Goal: Check status: Check status

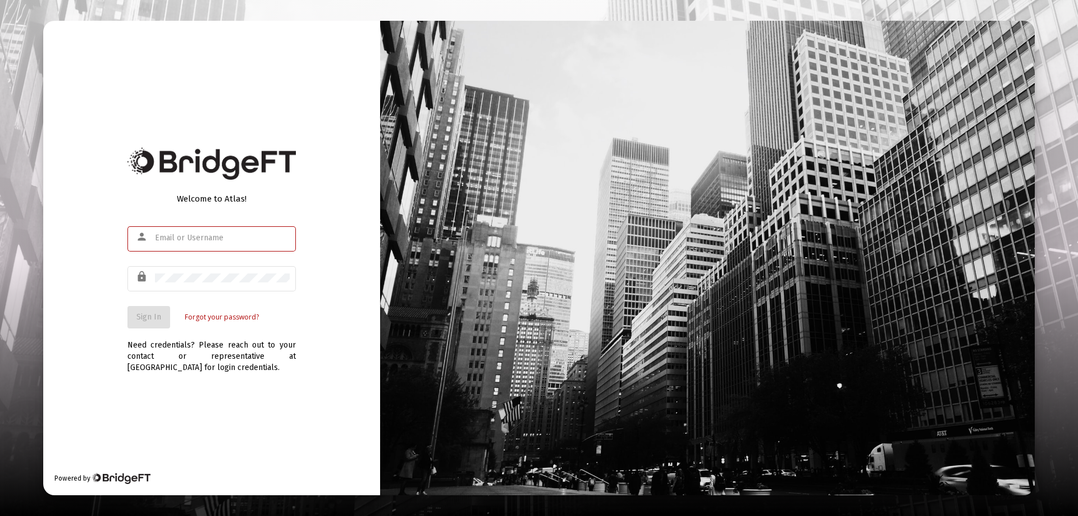
type input "[EMAIL_ADDRESS][DOMAIN_NAME]"
click at [119, 307] on div "Welcome to Atlas! person [EMAIL_ADDRESS][DOMAIN_NAME] lock Sign In Forgot your …" at bounding box center [211, 258] width 337 height 475
click at [141, 317] on span "Sign In" at bounding box center [148, 317] width 25 height 10
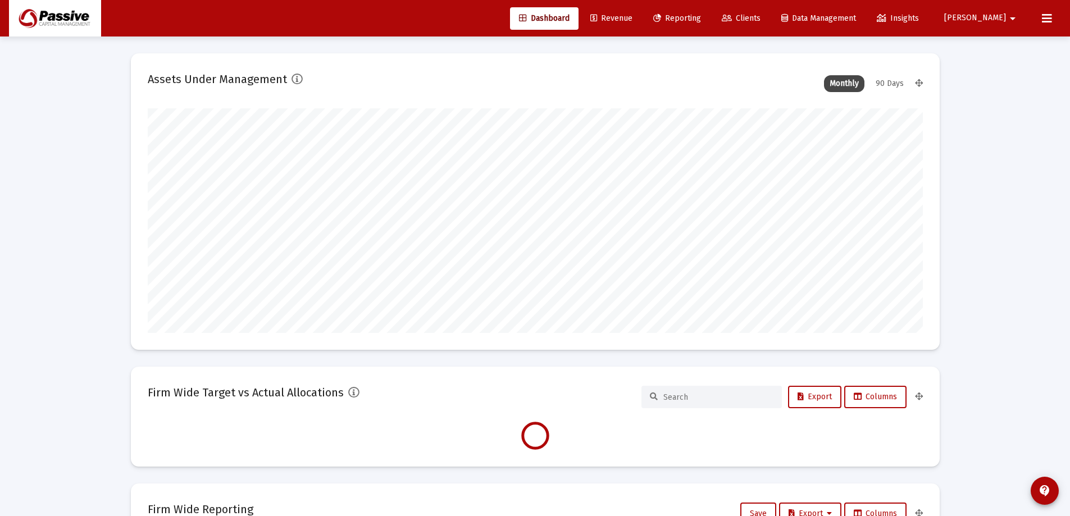
scroll to position [225, 775]
click at [701, 15] on span "Reporting" at bounding box center [677, 18] width 48 height 10
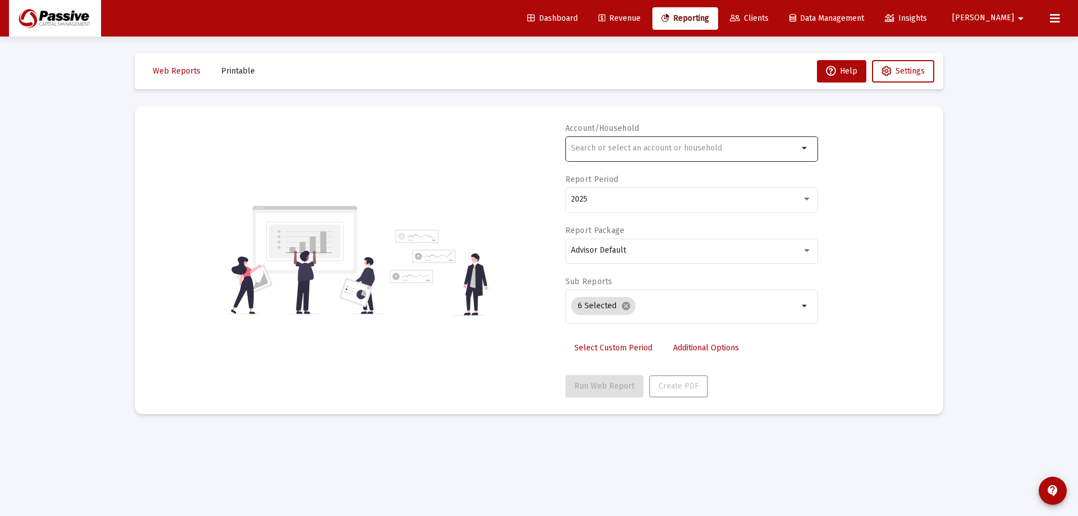
click at [675, 145] on input "text" at bounding box center [684, 148] width 227 height 9
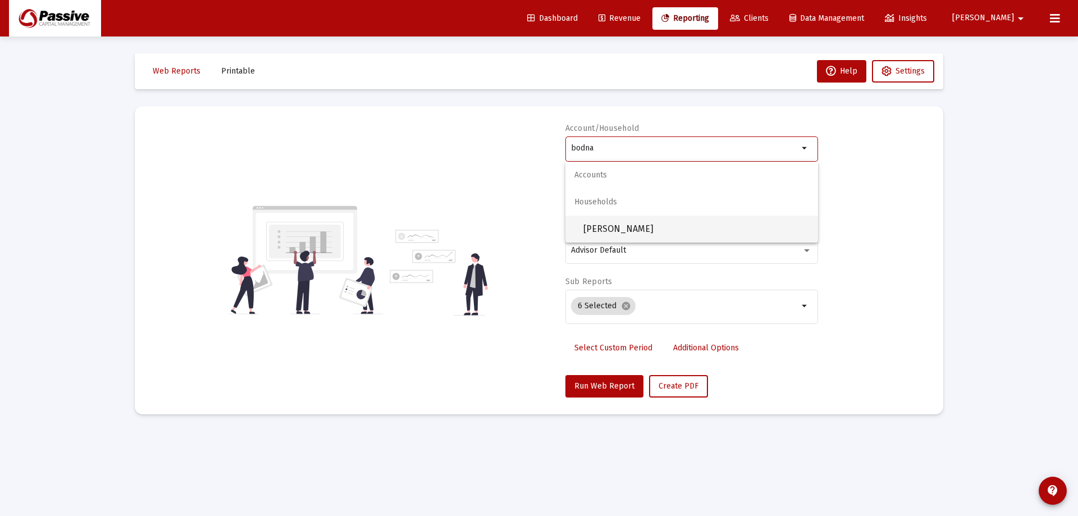
click at [673, 225] on span "[PERSON_NAME]" at bounding box center [697, 229] width 226 height 27
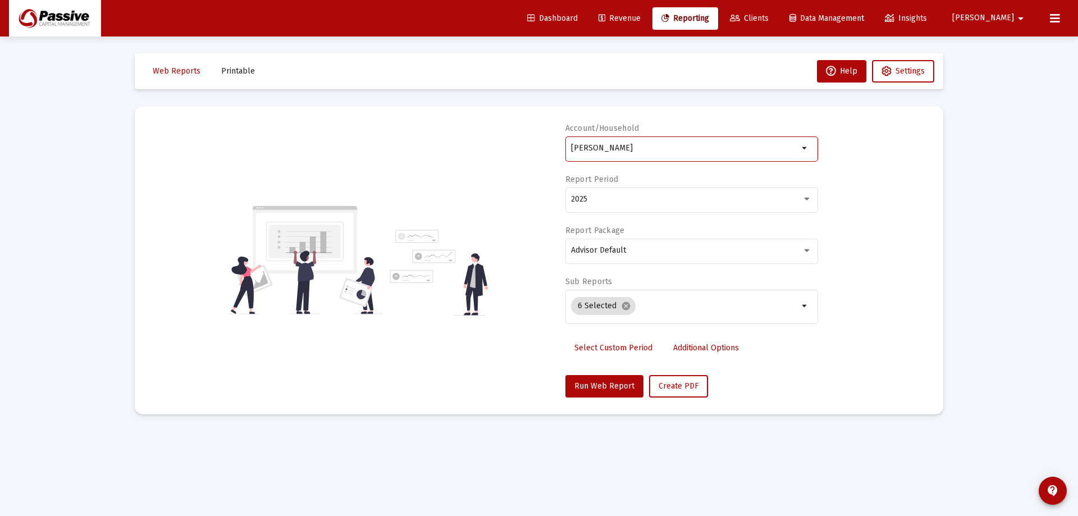
click at [723, 149] on input "[PERSON_NAME]" at bounding box center [684, 148] width 227 height 9
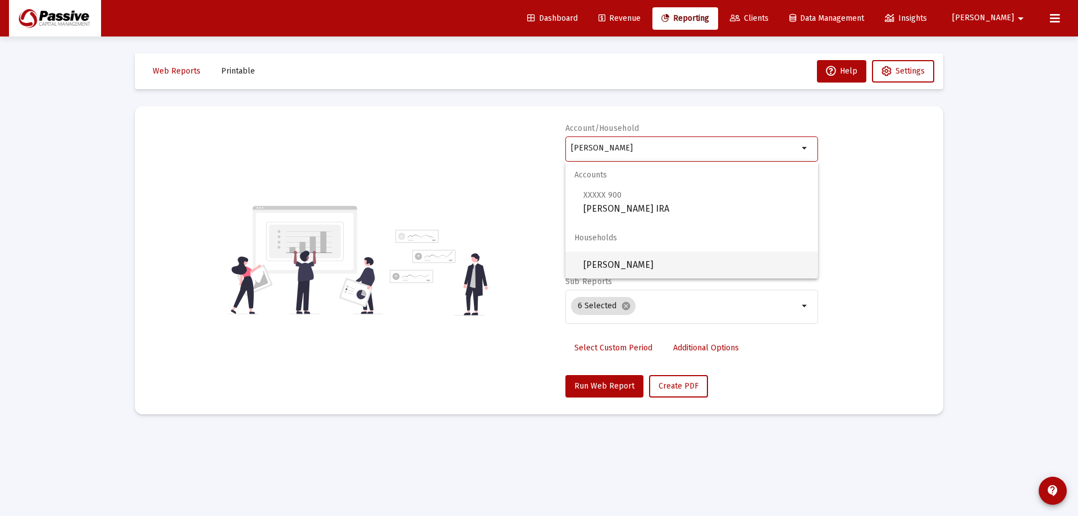
click at [681, 263] on span "[PERSON_NAME]" at bounding box center [697, 265] width 226 height 27
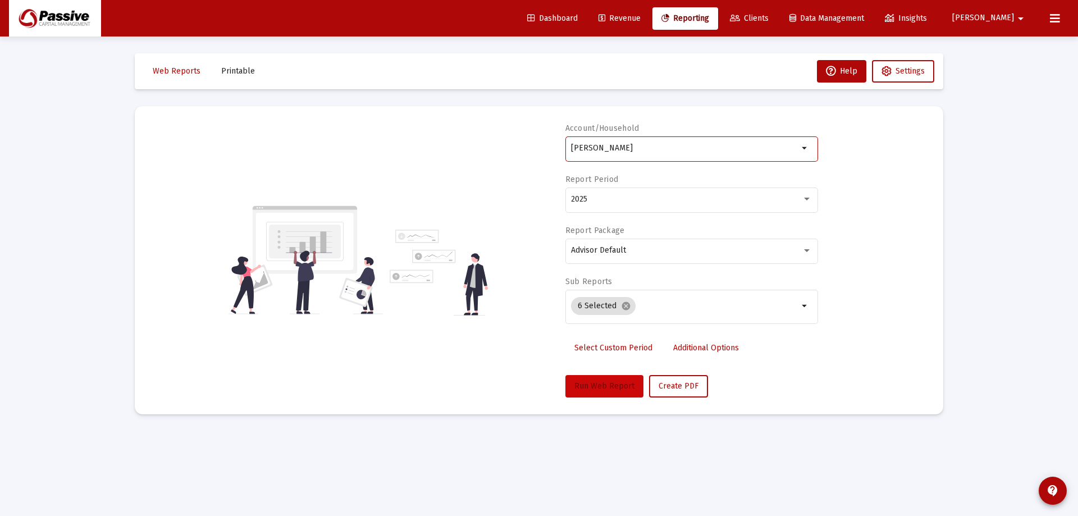
click at [613, 381] on span "Run Web Report" at bounding box center [605, 386] width 60 height 10
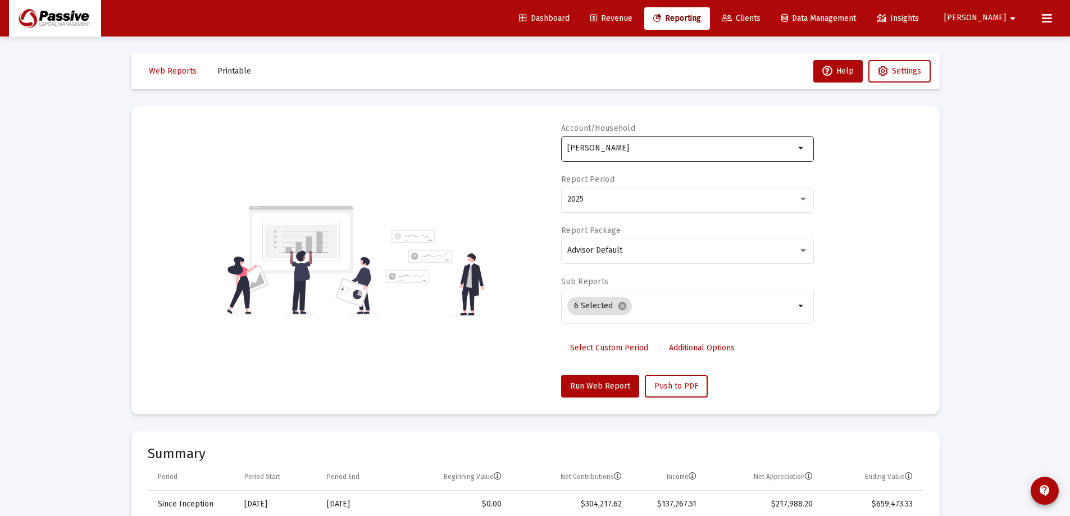
click at [641, 147] on input "[PERSON_NAME]" at bounding box center [680, 148] width 227 height 9
click at [690, 144] on input "[PERSON_NAME]" at bounding box center [680, 148] width 227 height 9
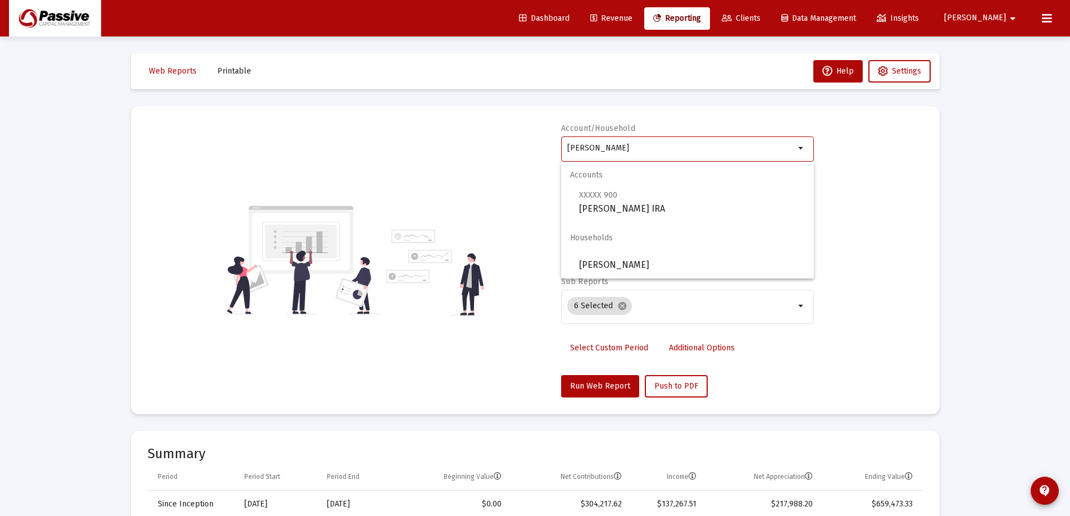
click at [690, 144] on input "[PERSON_NAME]" at bounding box center [680, 148] width 227 height 9
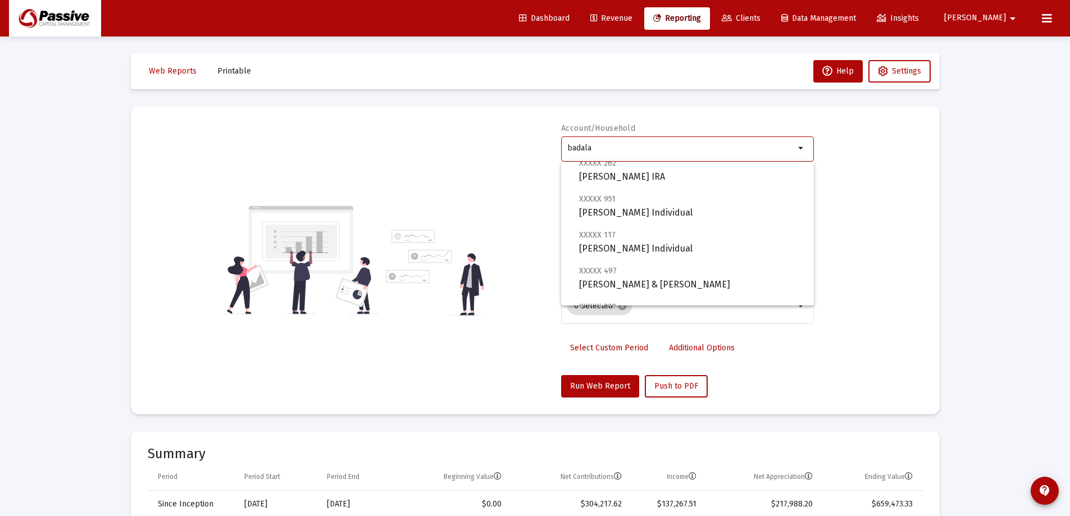
scroll to position [252, 0]
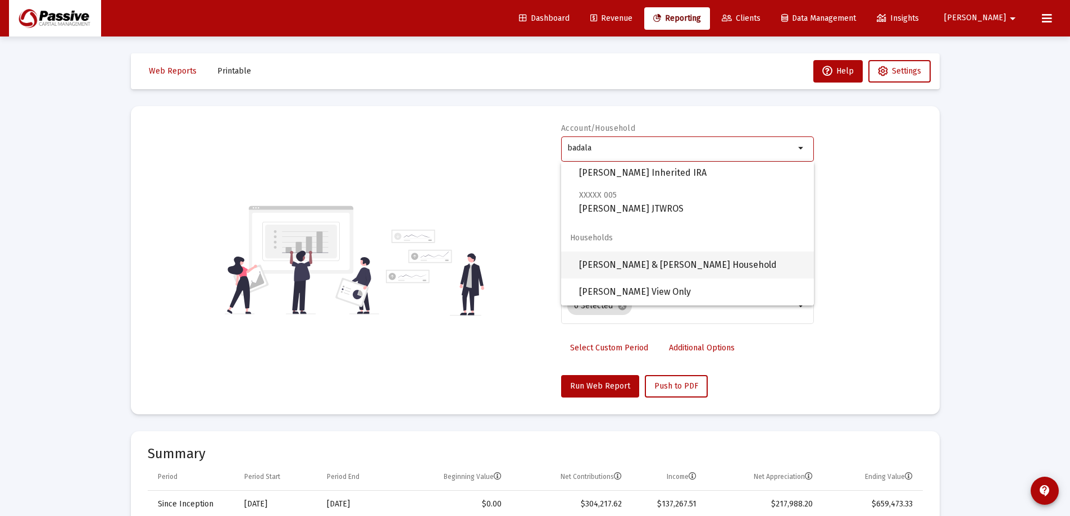
click at [691, 270] on span "[PERSON_NAME] & [PERSON_NAME] Household" at bounding box center [692, 265] width 226 height 27
type input "[PERSON_NAME] & [PERSON_NAME] Household"
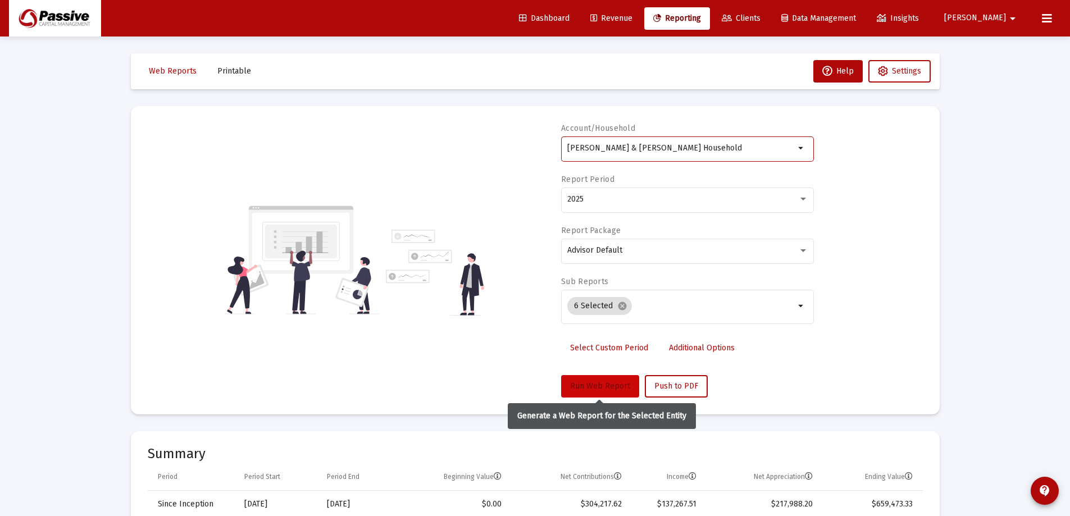
click at [612, 390] on span "Run Web Report" at bounding box center [600, 386] width 60 height 10
